Goal: Task Accomplishment & Management: Complete application form

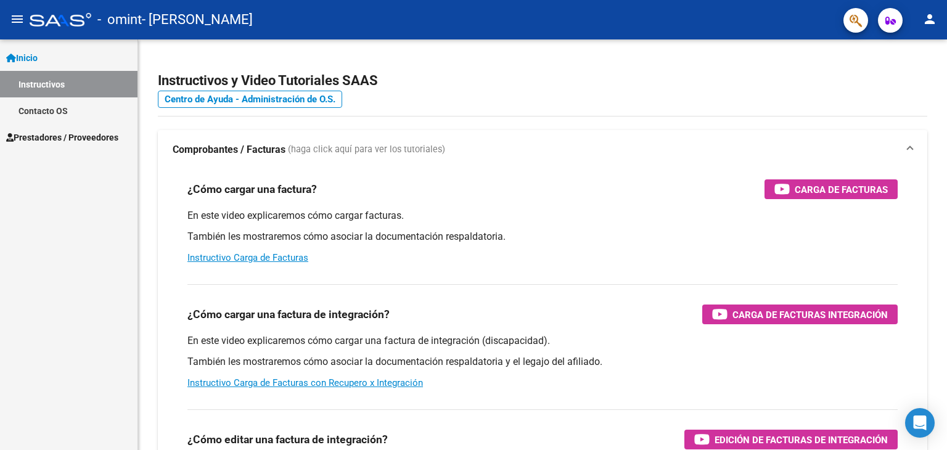
scroll to position [1394, 0]
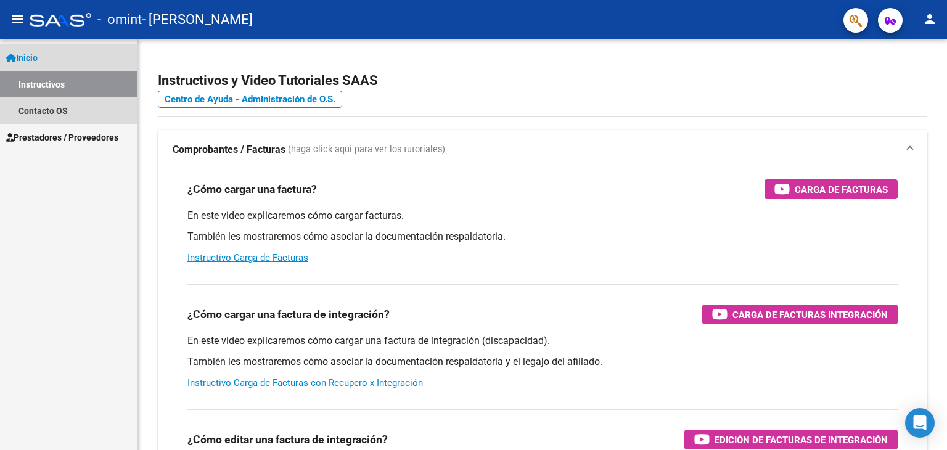
click at [38, 55] on span "Inicio" at bounding box center [21, 58] width 31 height 14
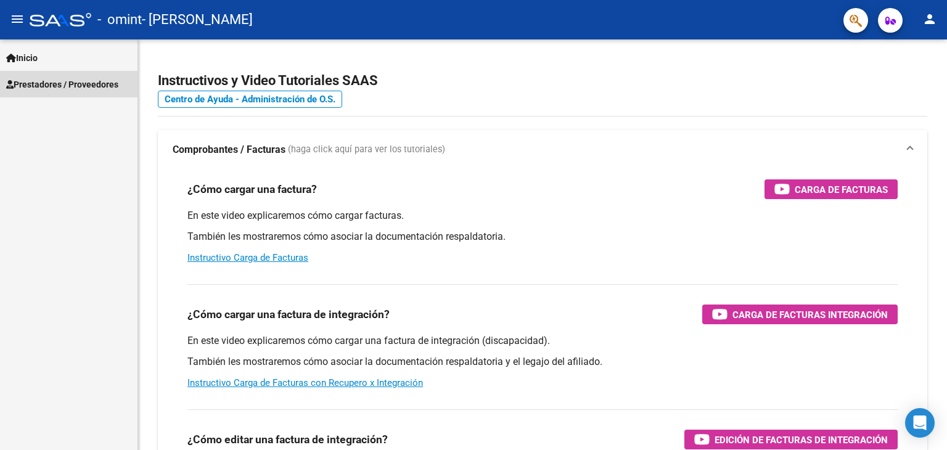
click at [53, 84] on span "Prestadores / Proveedores" at bounding box center [62, 85] width 112 height 14
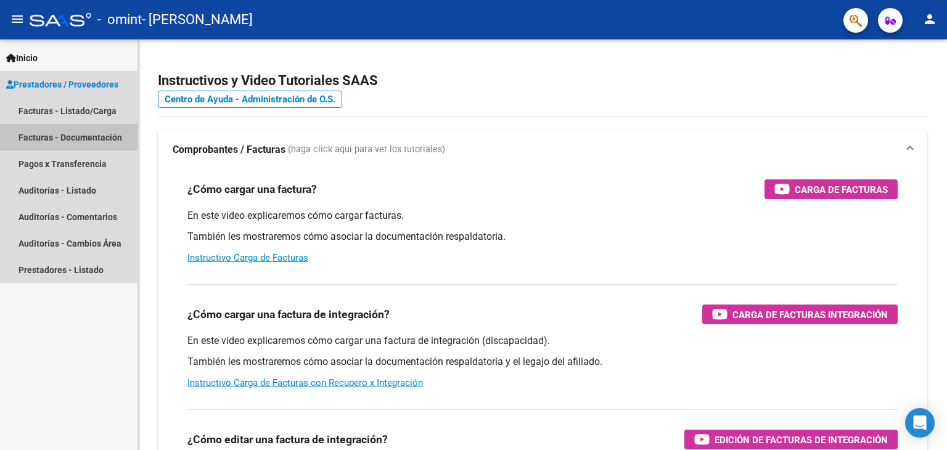
click at [47, 133] on link "Facturas - Documentación" at bounding box center [68, 137] width 137 height 27
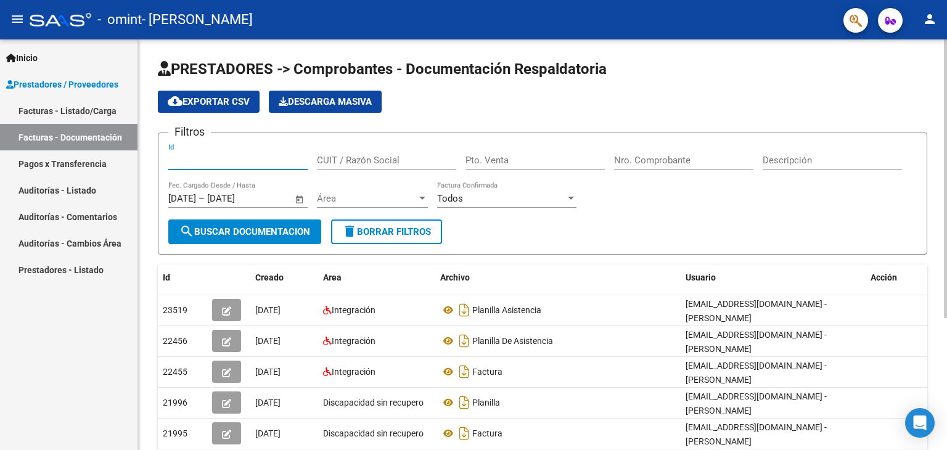
click at [192, 155] on input "Id" at bounding box center [237, 160] width 139 height 11
click at [345, 156] on input "CUIT / Razón Social" at bounding box center [386, 160] width 139 height 11
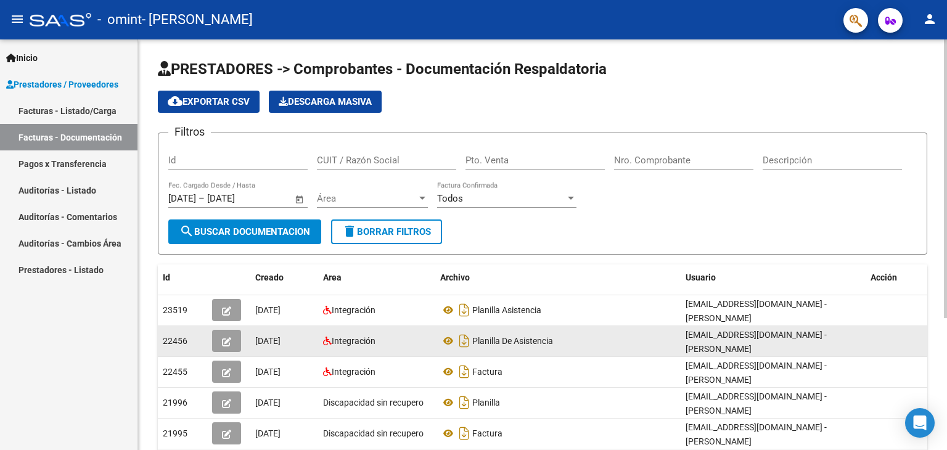
click at [269, 338] on span "[DATE]" at bounding box center [267, 341] width 25 height 10
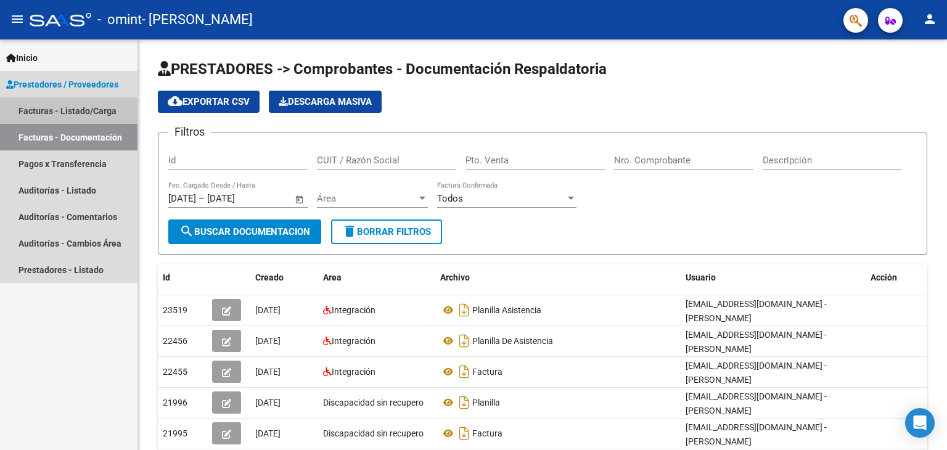
click at [72, 119] on link "Facturas - Listado/Carga" at bounding box center [68, 110] width 137 height 27
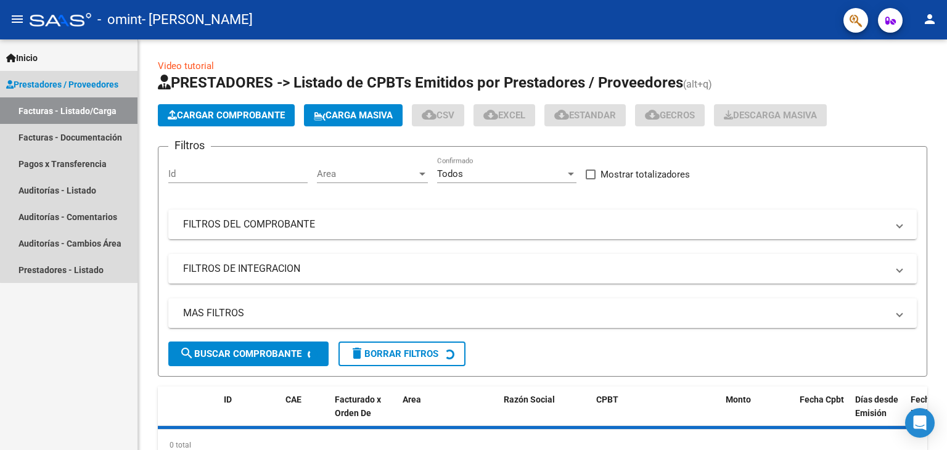
click at [72, 119] on link "Facturas - Listado/Carga" at bounding box center [68, 110] width 137 height 27
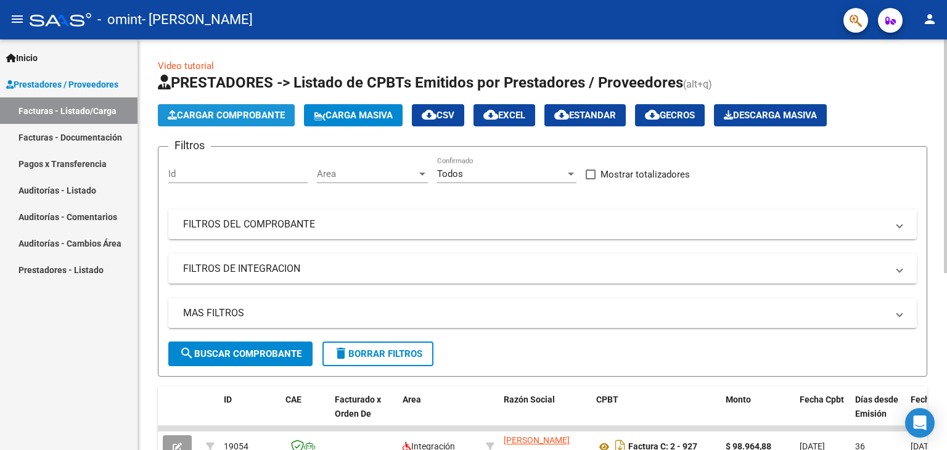
click at [255, 120] on span "Cargar Comprobante" at bounding box center [226, 115] width 117 height 11
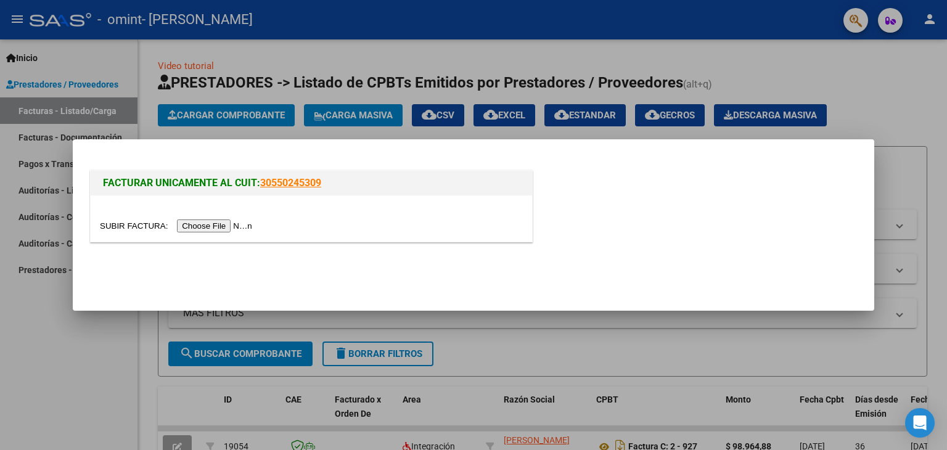
click at [208, 225] on input "file" at bounding box center [178, 225] width 156 height 13
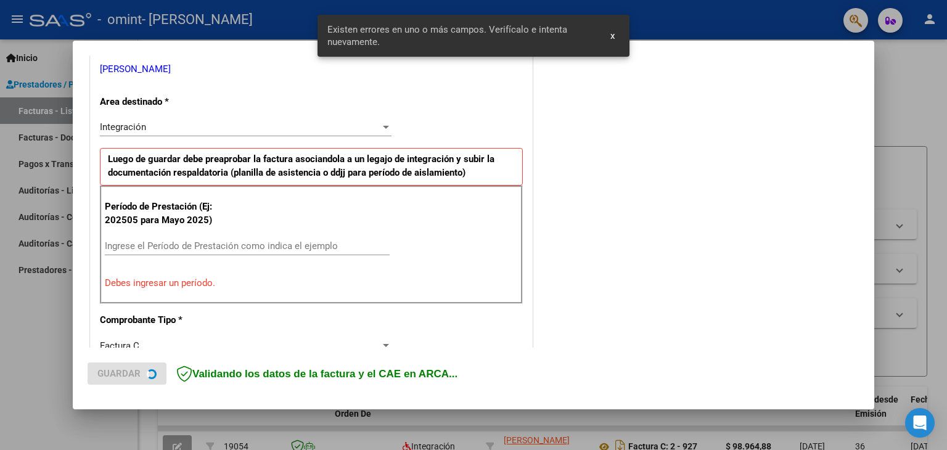
scroll to position [259, 0]
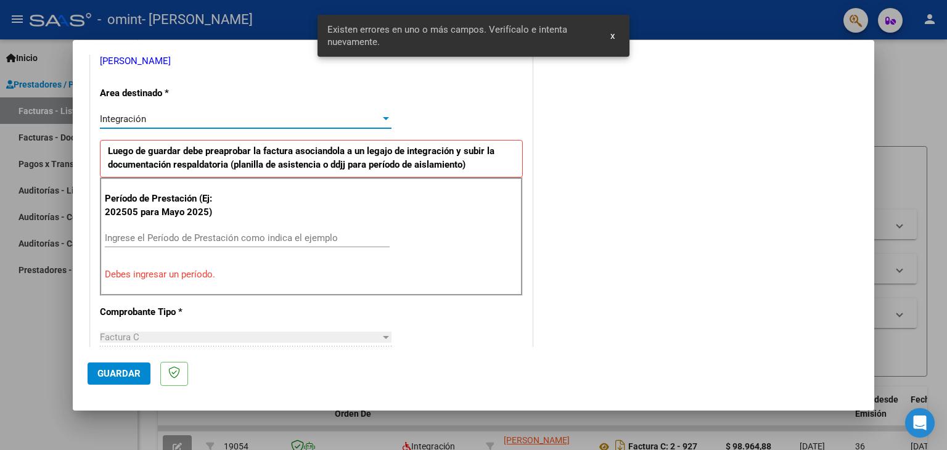
click at [383, 114] on div at bounding box center [385, 119] width 11 height 10
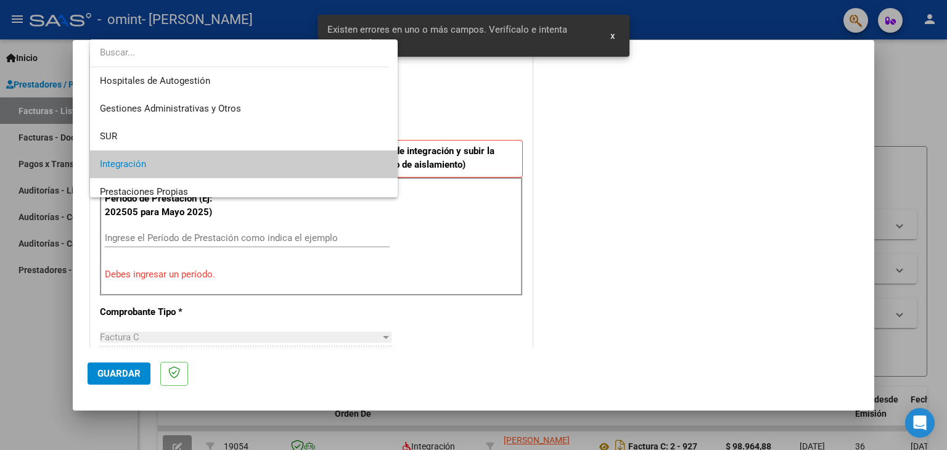
scroll to position [46, 0]
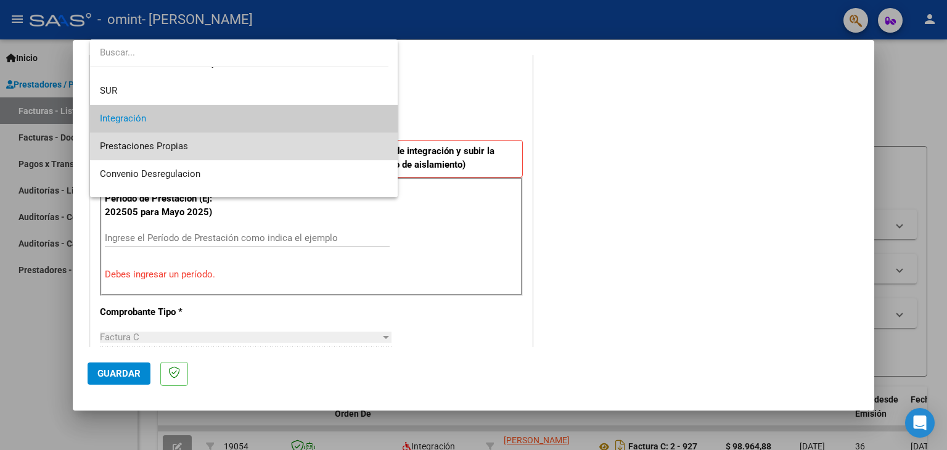
click at [322, 148] on span "Prestaciones Propias" at bounding box center [244, 147] width 288 height 28
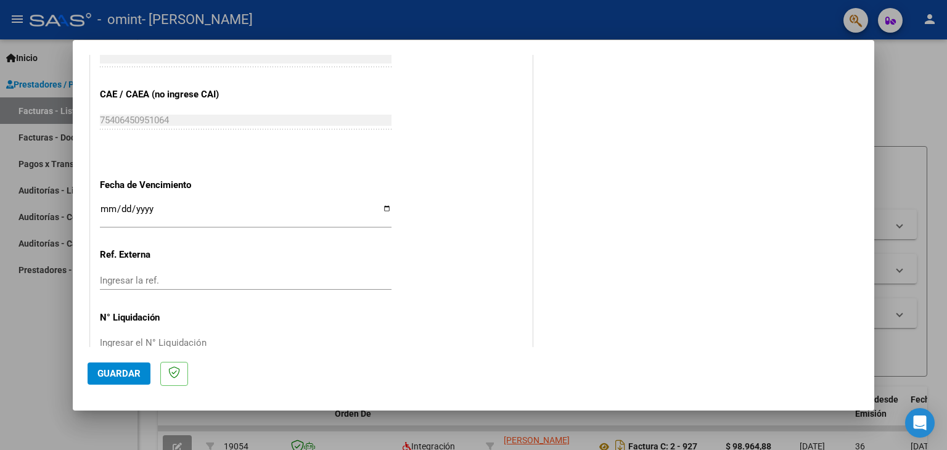
scroll to position [644, 0]
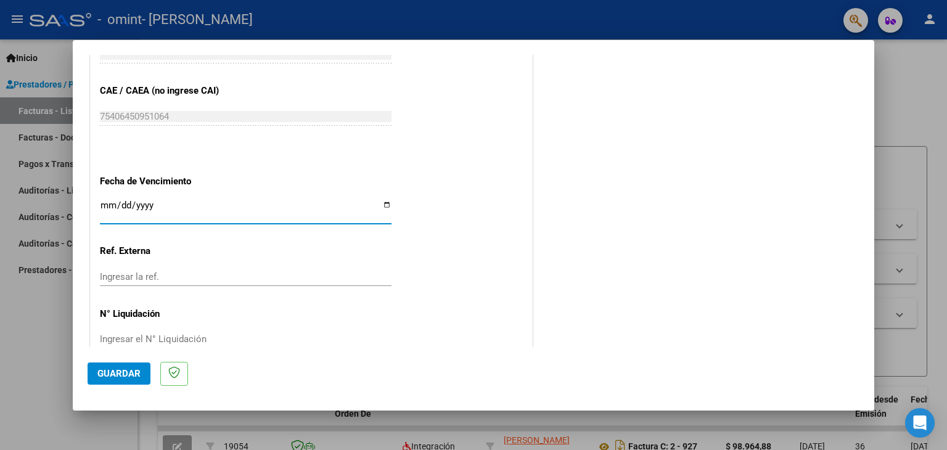
click at [102, 202] on input "Ingresar la fecha" at bounding box center [246, 210] width 292 height 20
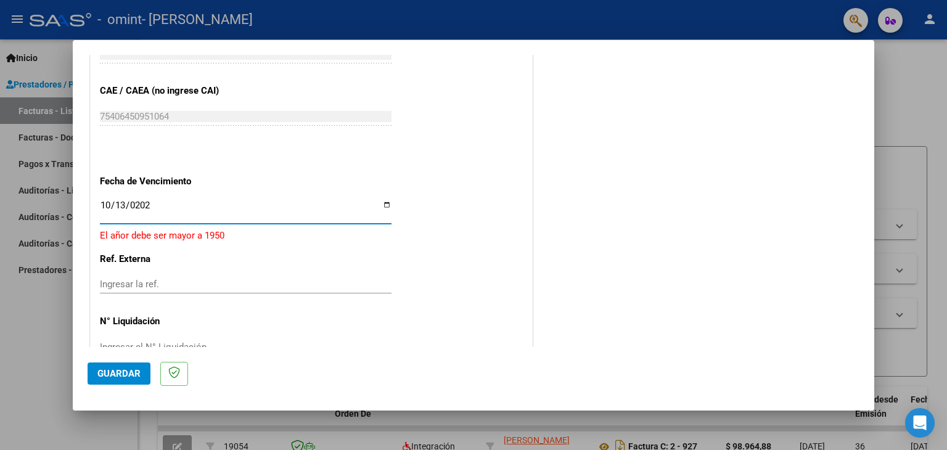
type input "[DATE]"
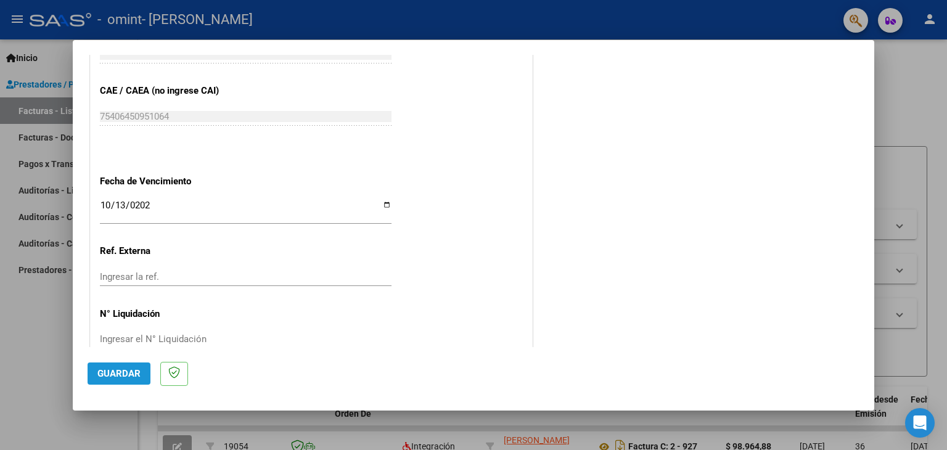
click at [126, 370] on span "Guardar" at bounding box center [118, 373] width 43 height 11
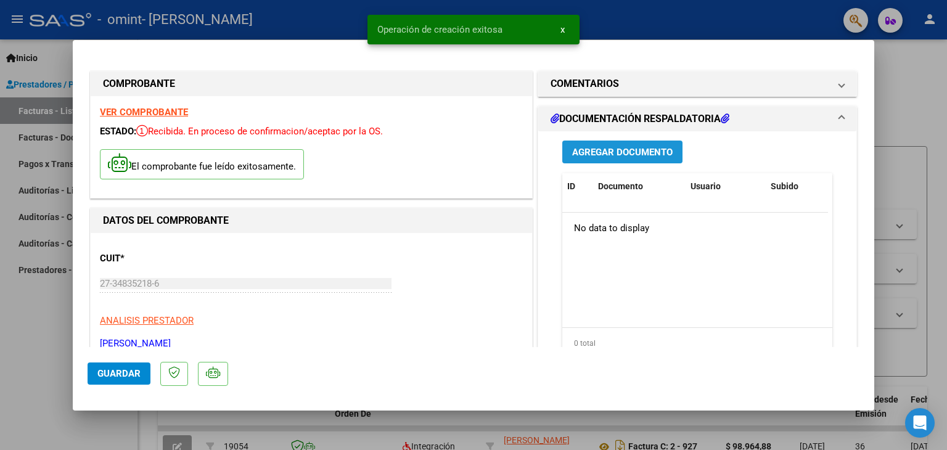
click at [607, 151] on span "Agregar Documento" at bounding box center [622, 152] width 100 height 11
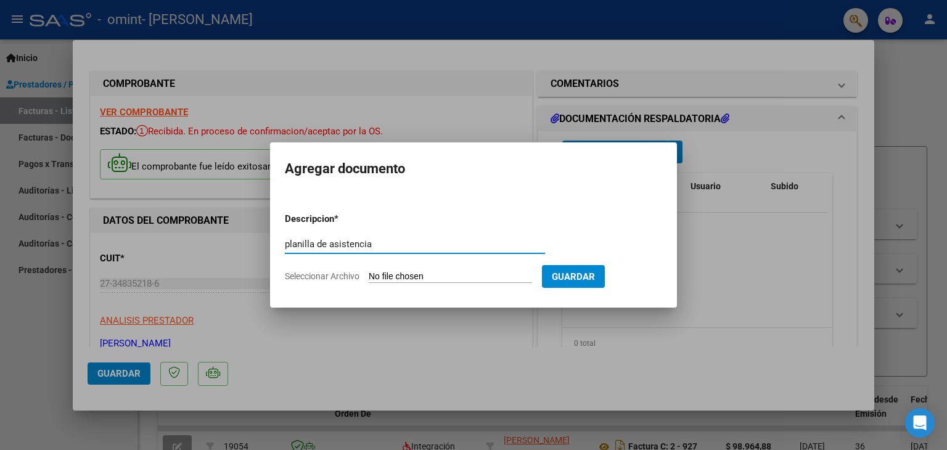
type input "planilla de asistencia"
click at [414, 277] on input "Seleccionar Archivo" at bounding box center [450, 277] width 163 height 12
type input "C:\fakepath\Aitana set 25.pdf"
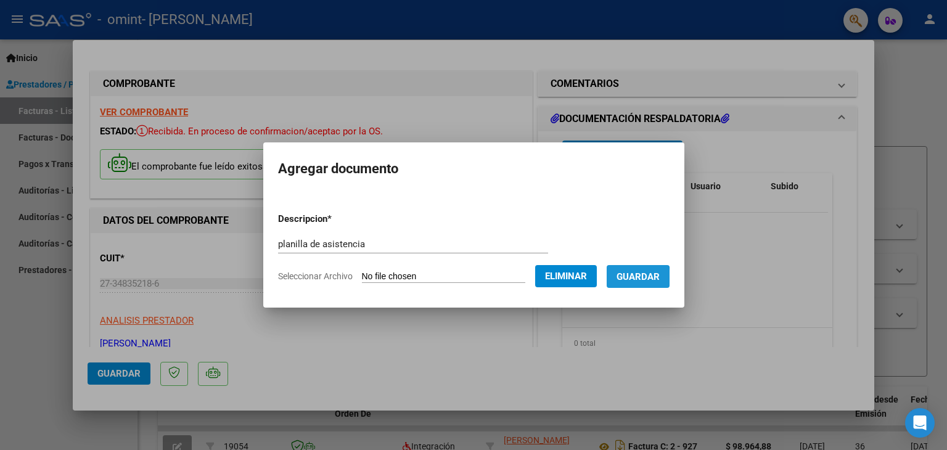
click at [631, 278] on span "Guardar" at bounding box center [637, 276] width 43 height 11
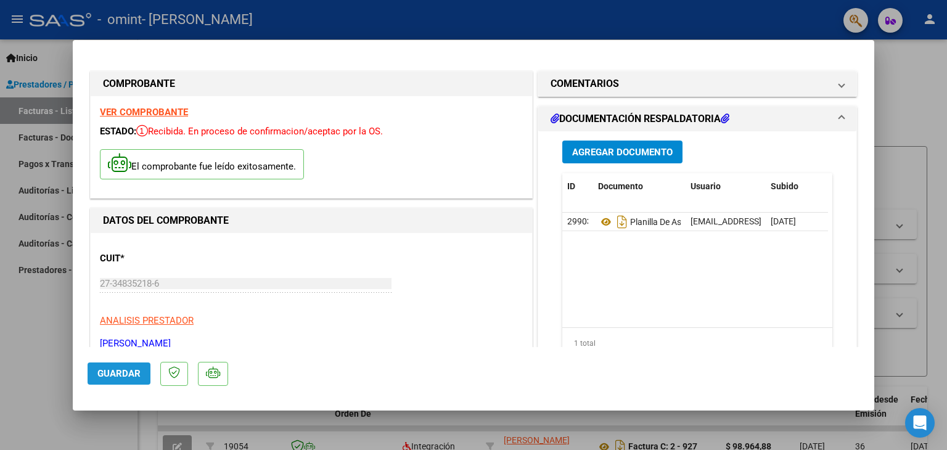
click at [120, 374] on span "Guardar" at bounding box center [118, 373] width 43 height 11
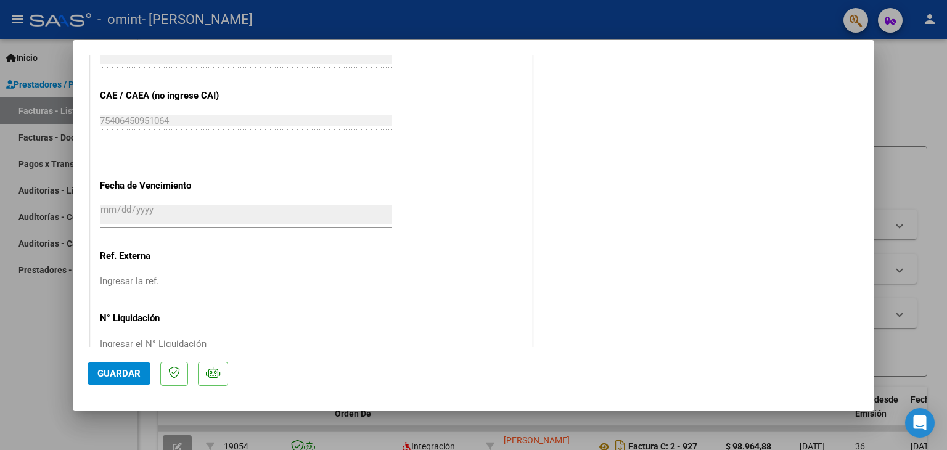
scroll to position [692, 0]
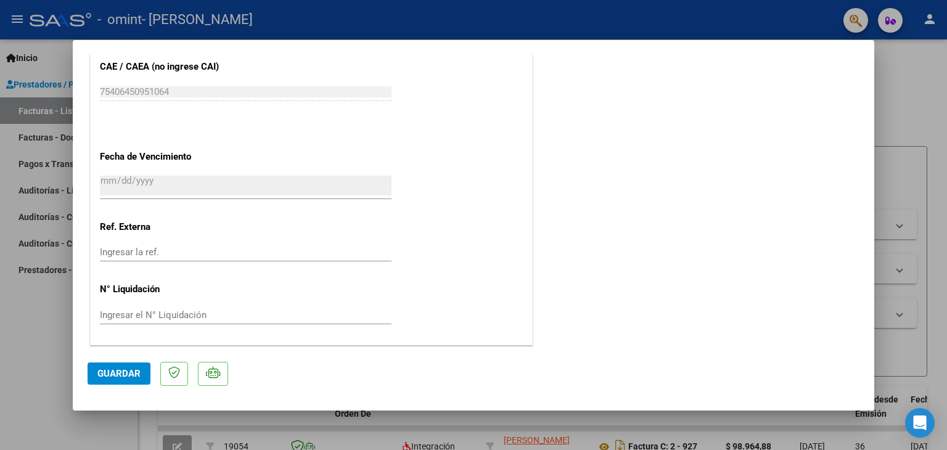
click at [123, 370] on span "Guardar" at bounding box center [118, 373] width 43 height 11
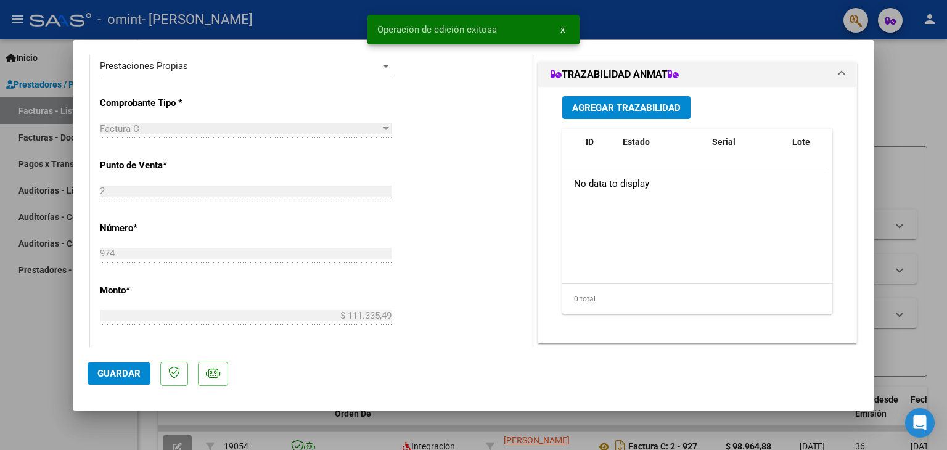
scroll to position [0, 0]
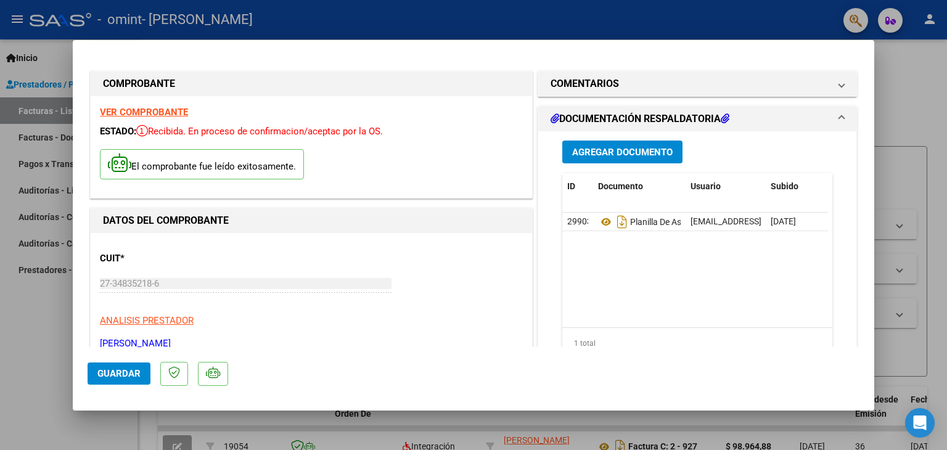
click at [22, 21] on div at bounding box center [473, 225] width 947 height 450
type input "$ 0,00"
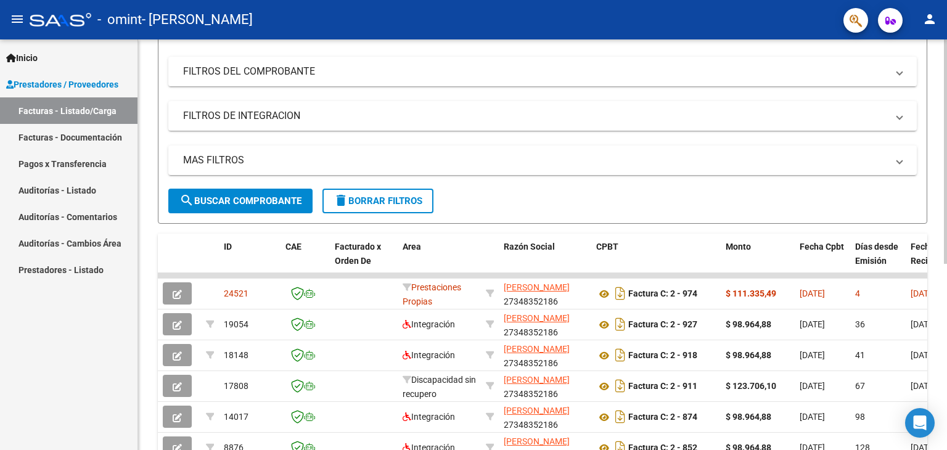
click at [944, 269] on div at bounding box center [945, 237] width 3 height 224
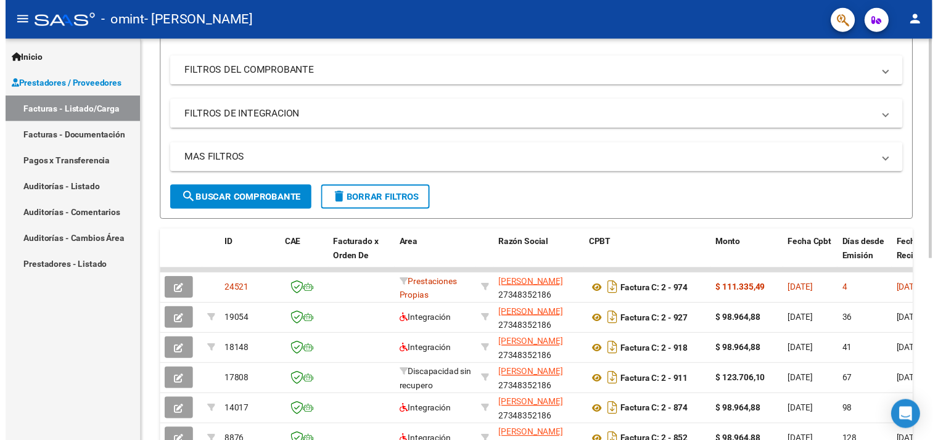
scroll to position [157, 0]
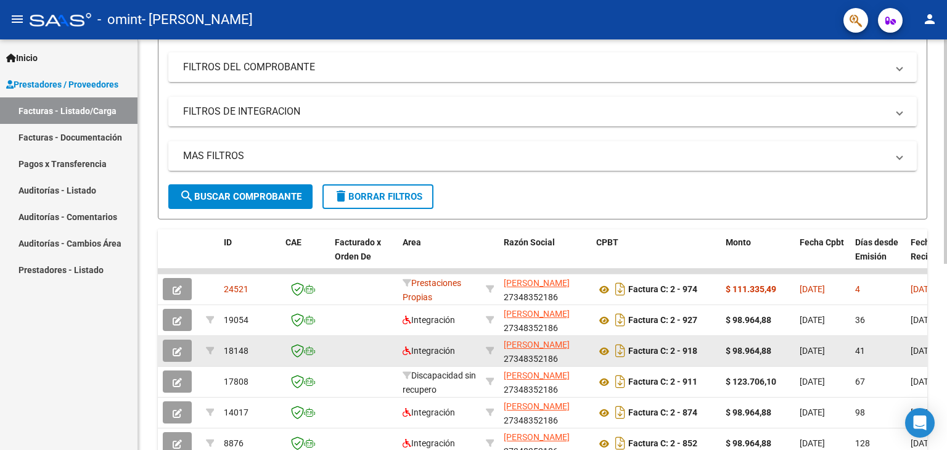
click at [493, 360] on datatable-body-cell at bounding box center [490, 351] width 18 height 30
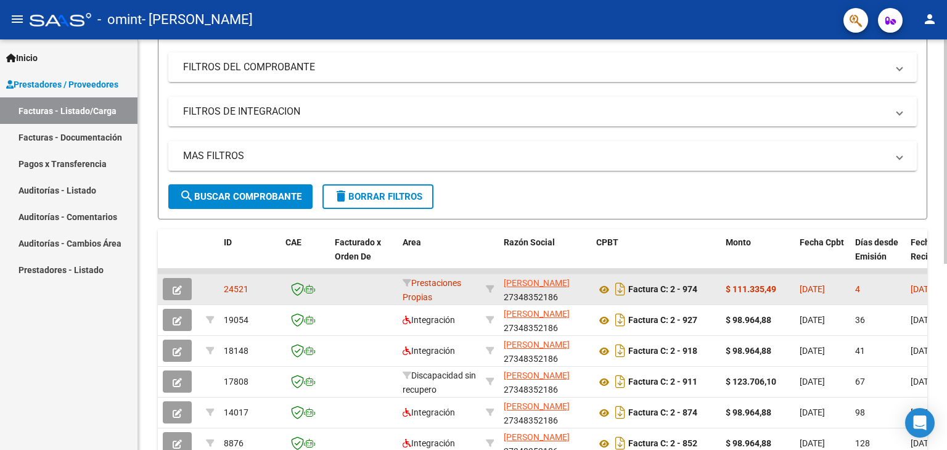
drag, startPoint x: 850, startPoint y: 288, endPoint x: 865, endPoint y: 300, distance: 18.5
type textarea "4"
click at [865, 300] on datatable-body-cell "4" at bounding box center [877, 289] width 55 height 30
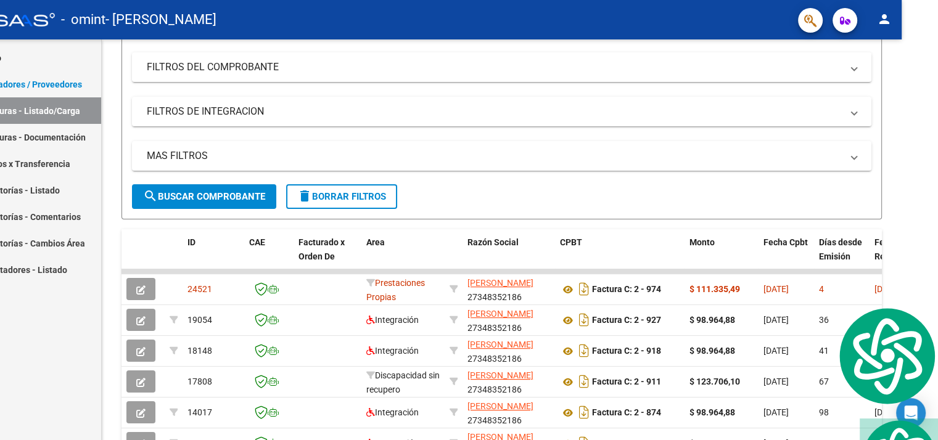
scroll to position [0, 81]
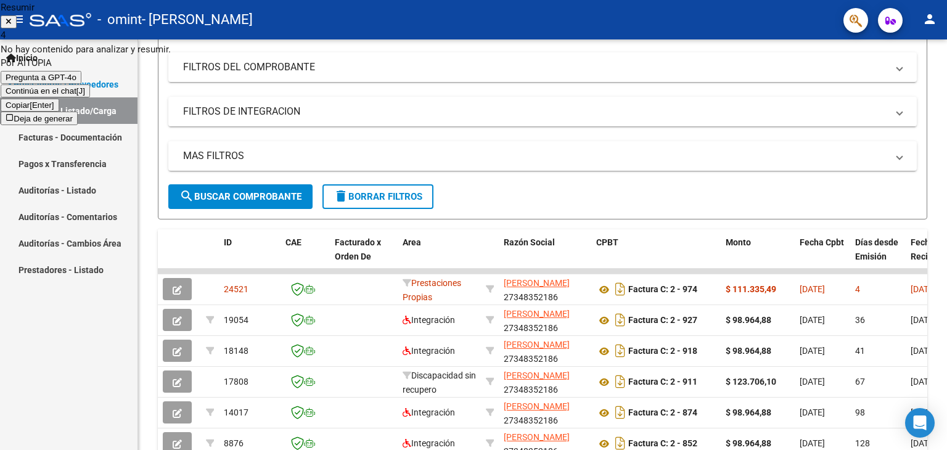
scroll to position [1394, 0]
click at [12, 18] on icon at bounding box center [9, 21] width 6 height 8
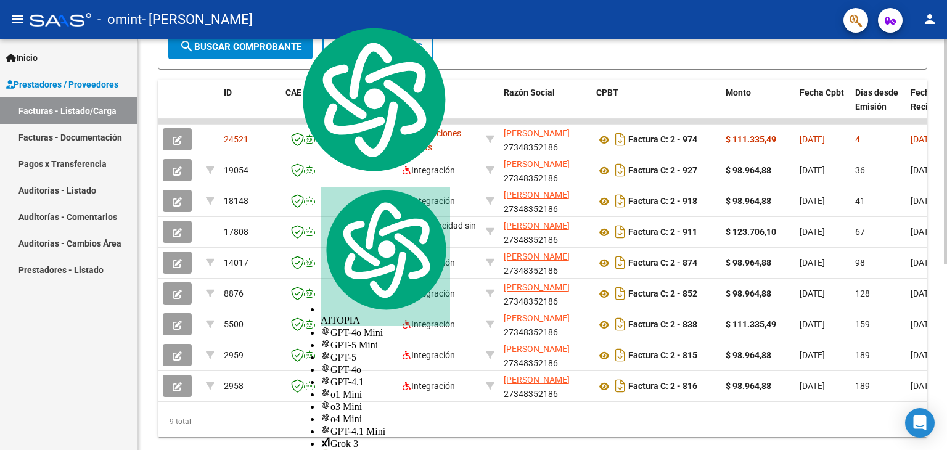
scroll to position [341, 0]
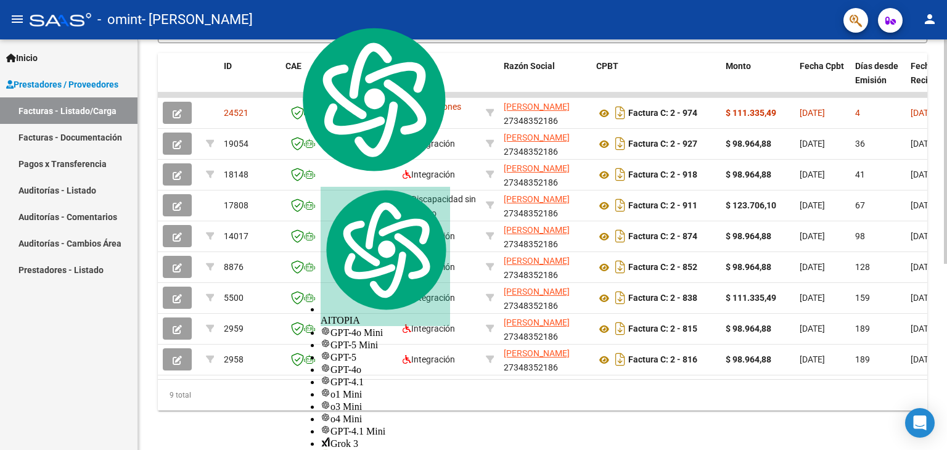
click at [925, 374] on div "Video tutorial PRESTADORES -> Listado de CPBTs Emitidos por Prestadores / Prove…" at bounding box center [544, 78] width 812 height 744
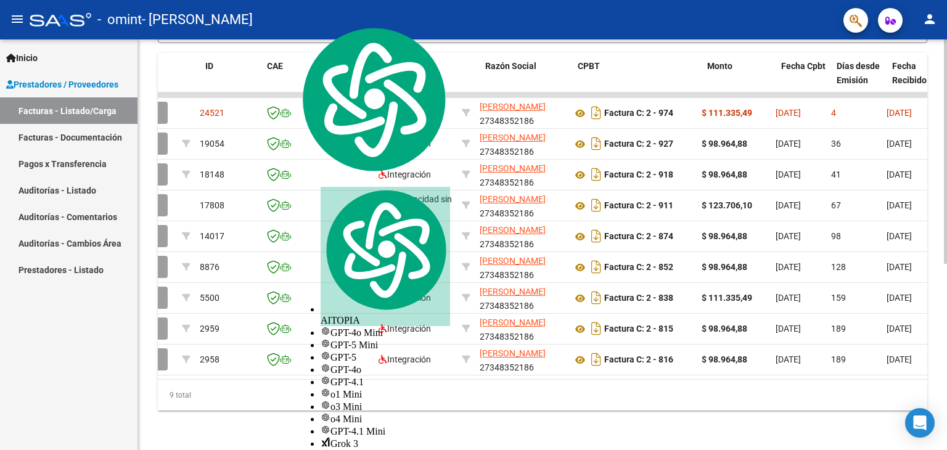
scroll to position [0, 0]
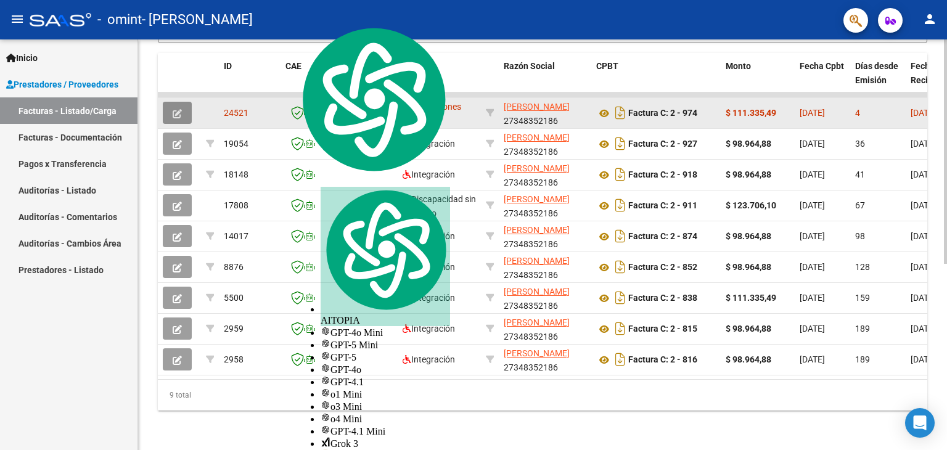
click at [187, 102] on button "button" at bounding box center [177, 113] width 29 height 22
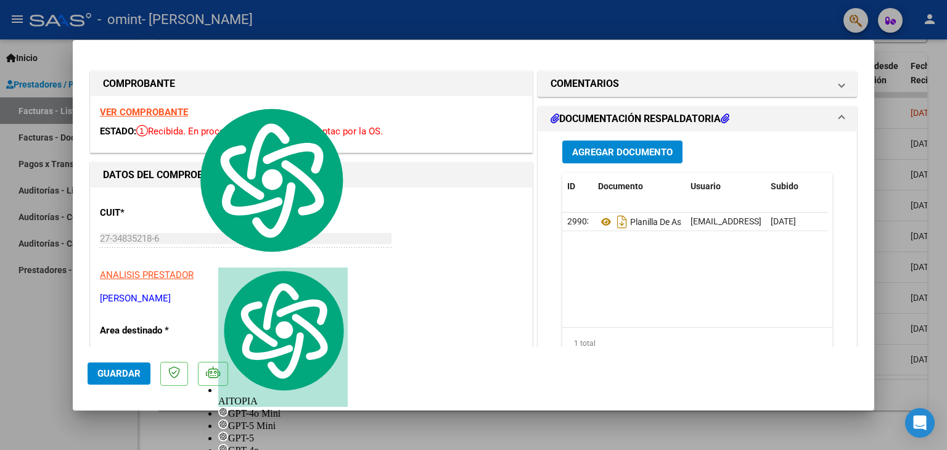
click at [902, 102] on div at bounding box center [473, 225] width 947 height 450
type input "$ 0,00"
